Goal: Communication & Community: Answer question/provide support

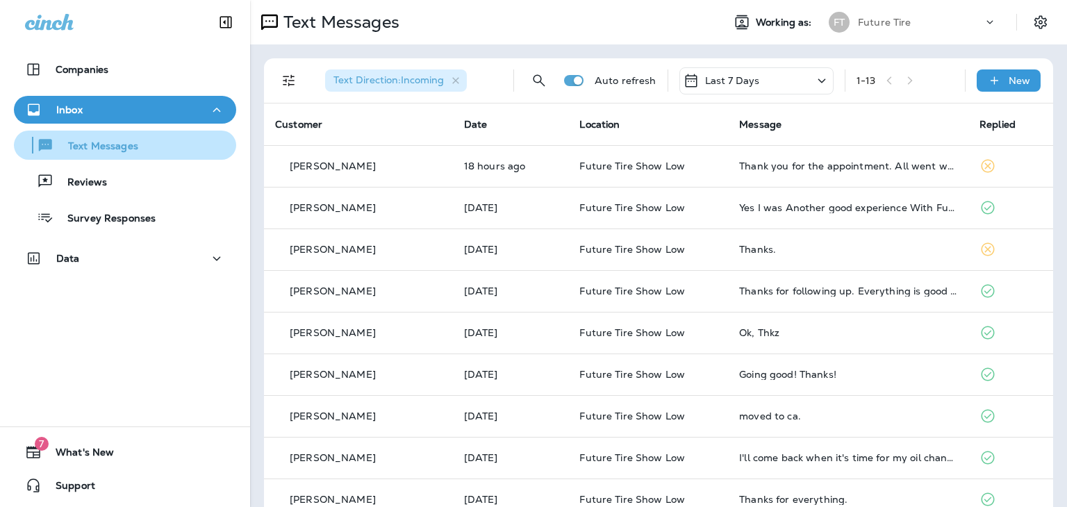
click at [76, 143] on p "Text Messages" at bounding box center [96, 146] width 84 height 13
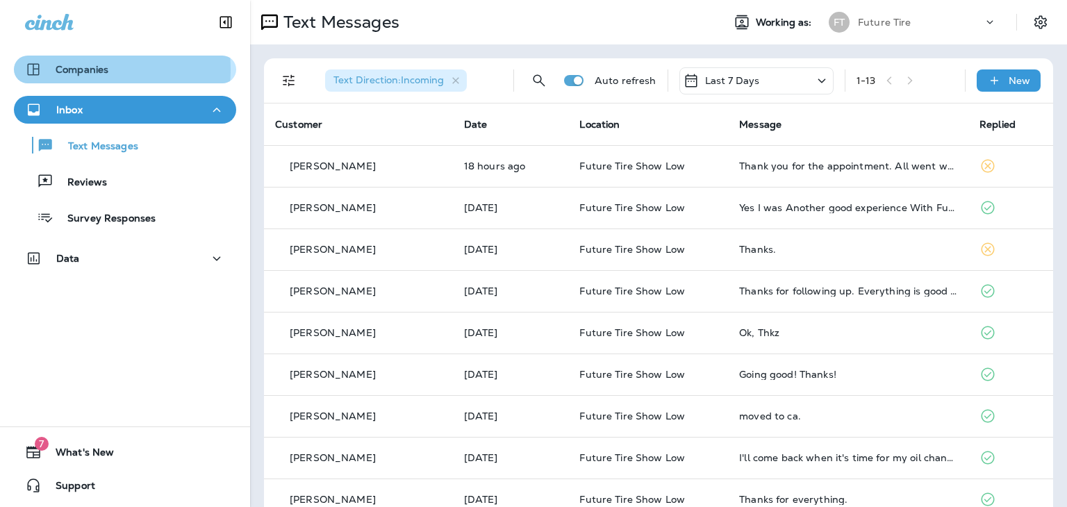
click at [77, 69] on p "Companies" at bounding box center [82, 69] width 53 height 11
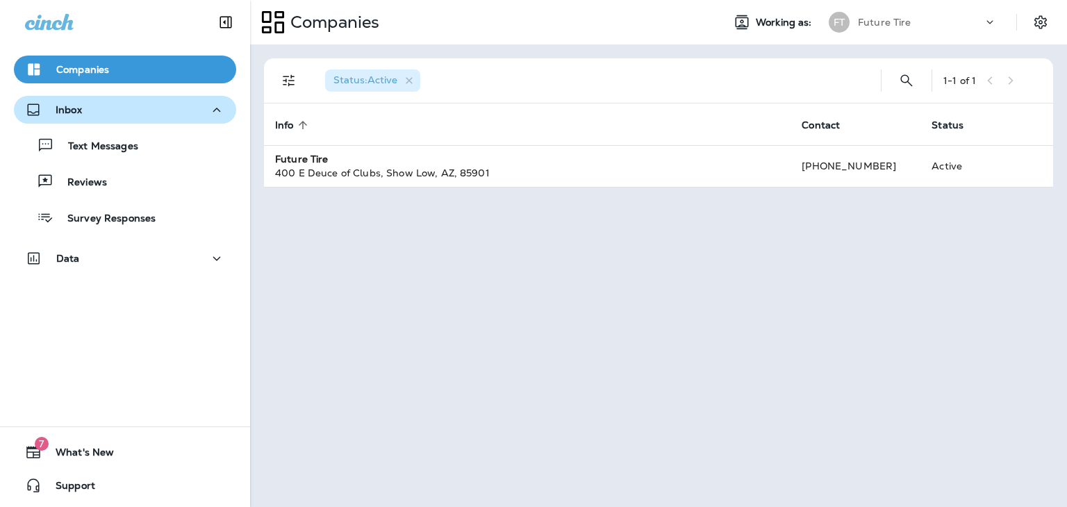
click at [76, 117] on div "Inbox" at bounding box center [53, 109] width 57 height 17
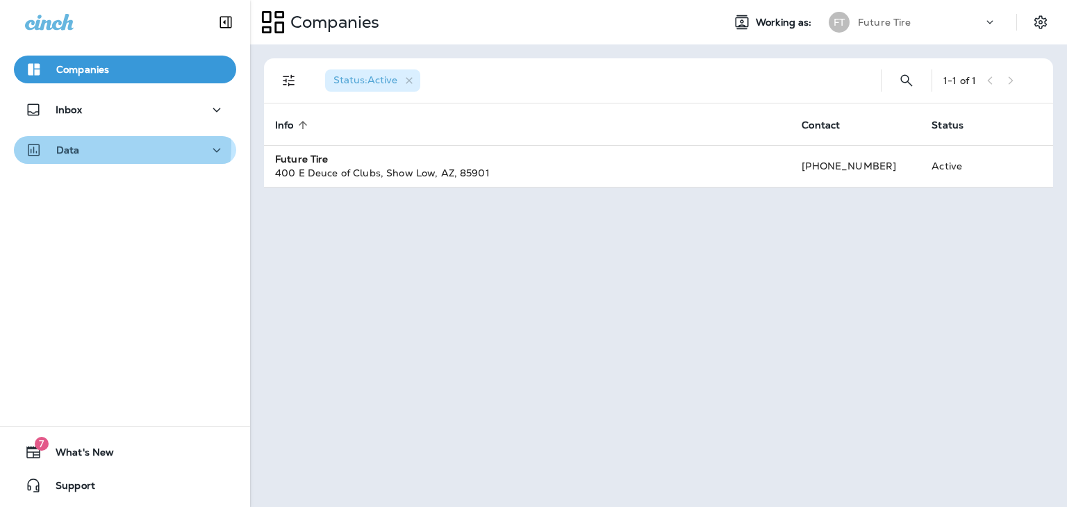
click at [72, 144] on p "Data" at bounding box center [68, 149] width 24 height 11
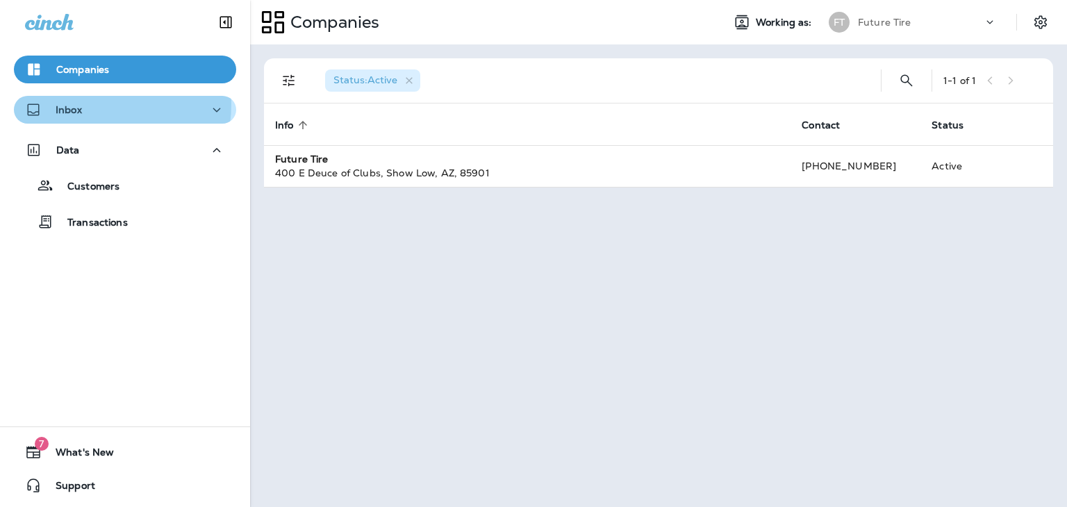
click at [87, 104] on div "Inbox" at bounding box center [125, 109] width 200 height 17
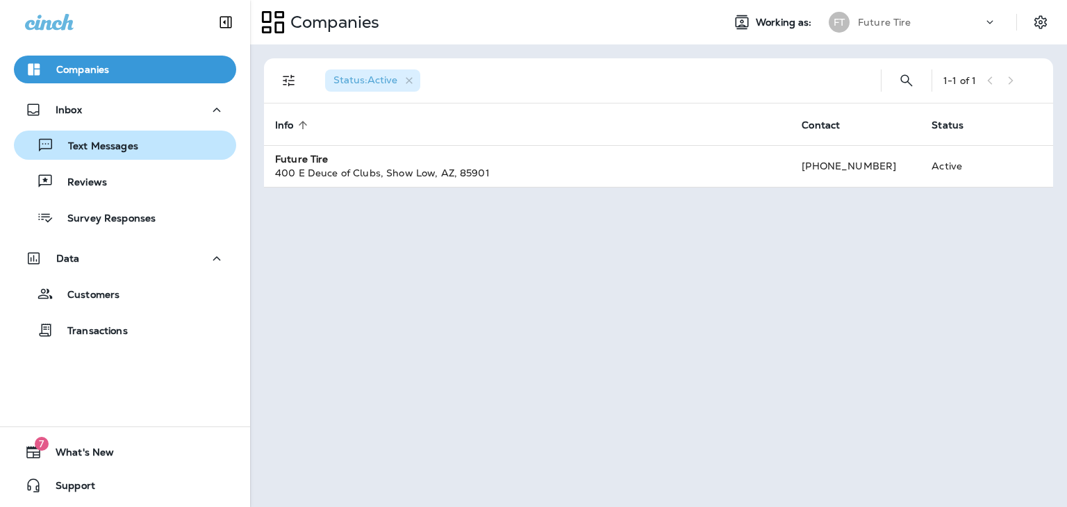
click at [111, 139] on div "Text Messages" at bounding box center [78, 145] width 119 height 21
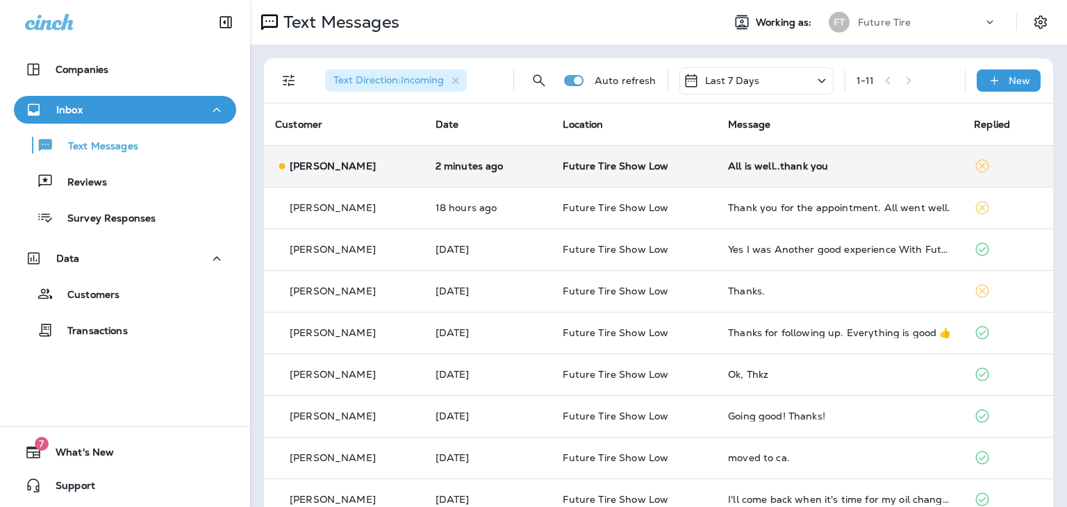
click at [705, 161] on td "Future Tire Show Low" at bounding box center [633, 166] width 165 height 42
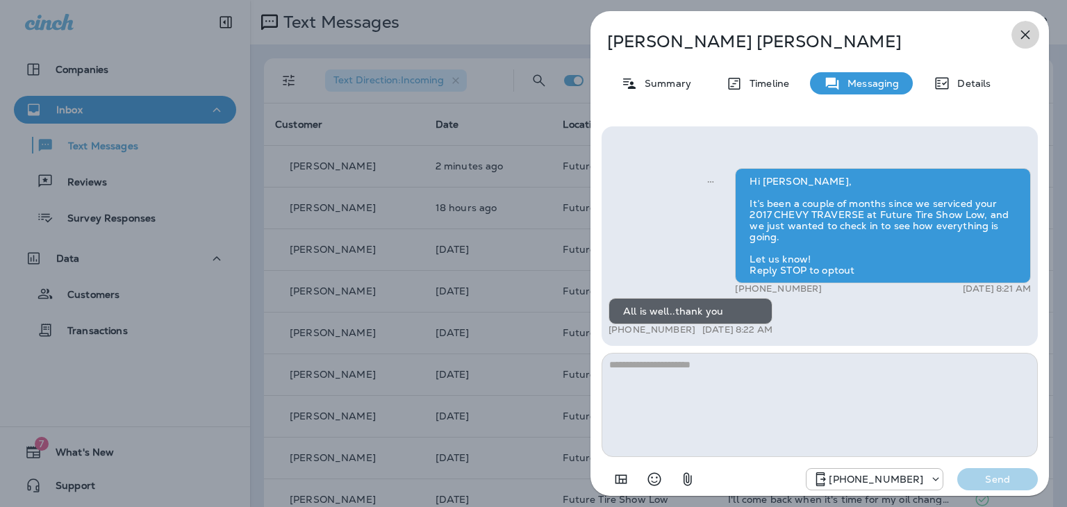
click at [1025, 35] on icon "button" at bounding box center [1025, 35] width 9 height 9
